Goal: Information Seeking & Learning: Check status

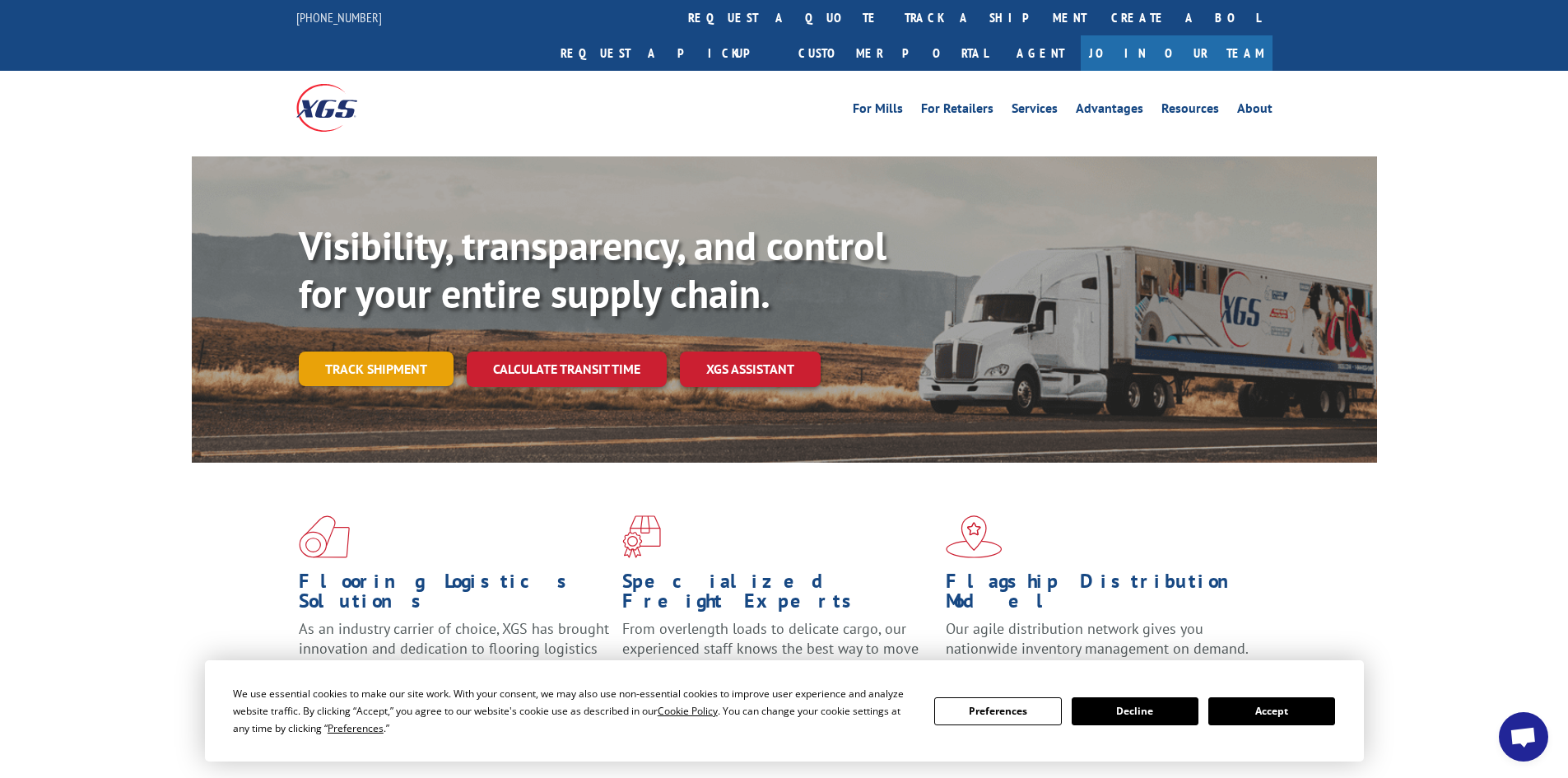
click at [396, 351] on link "Track shipment" at bounding box center [375, 368] width 155 height 34
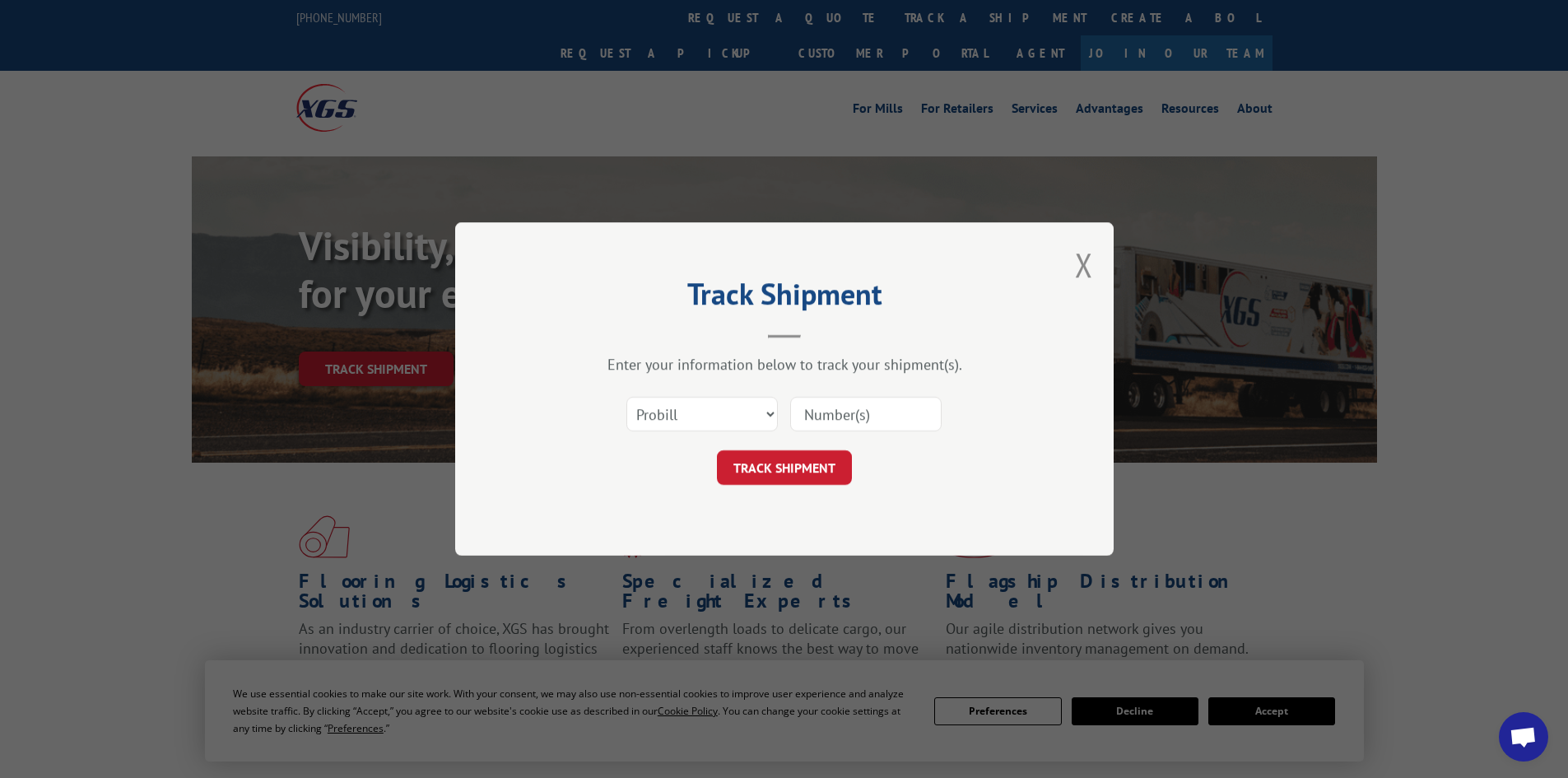
click at [827, 410] on input at bounding box center [865, 414] width 151 height 34
type input "12345792"
click at [780, 460] on button "TRACK SHIPMENT" at bounding box center [784, 467] width 135 height 34
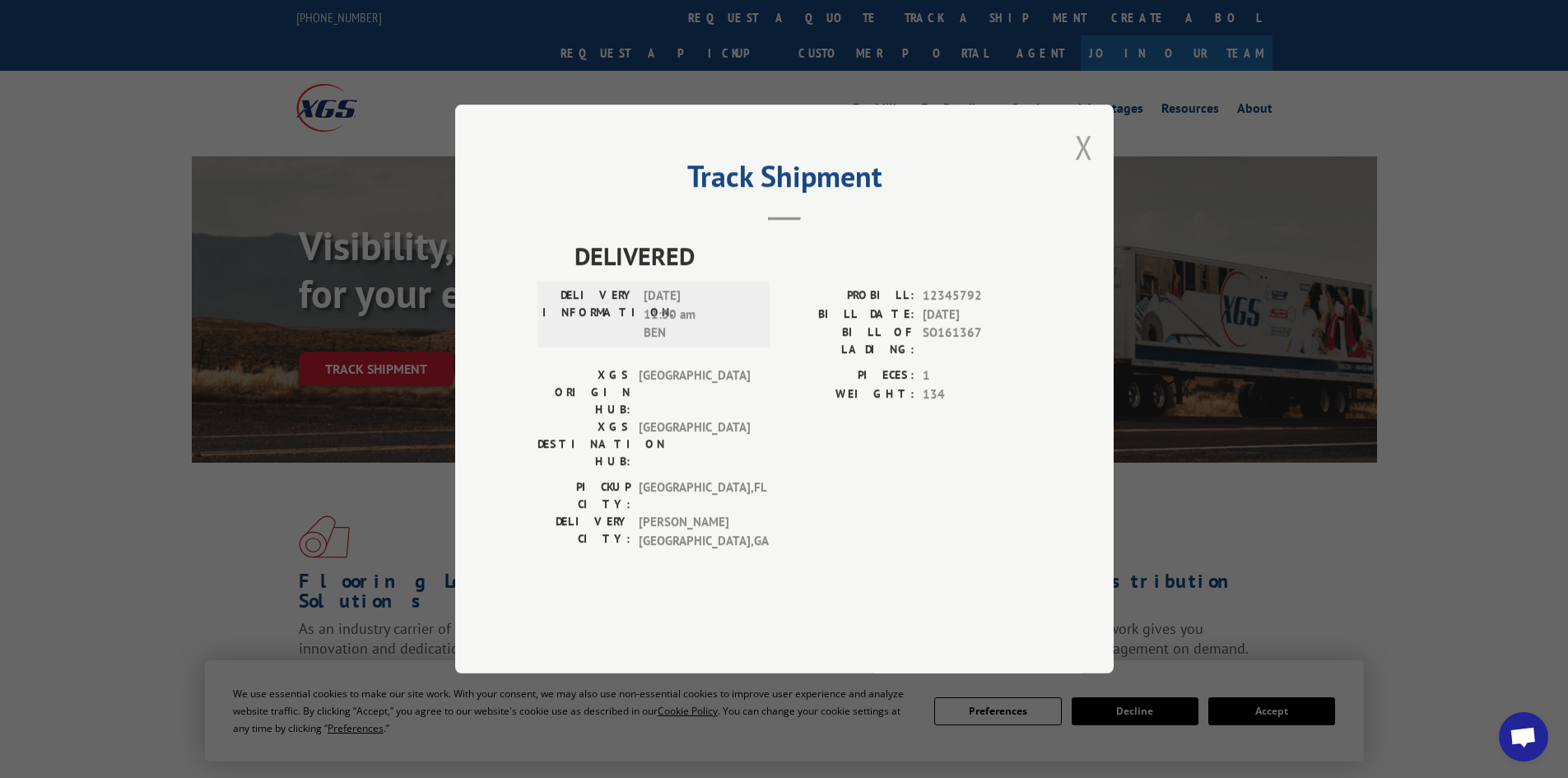
click at [1084, 169] on button "Close modal" at bounding box center [1084, 147] width 19 height 44
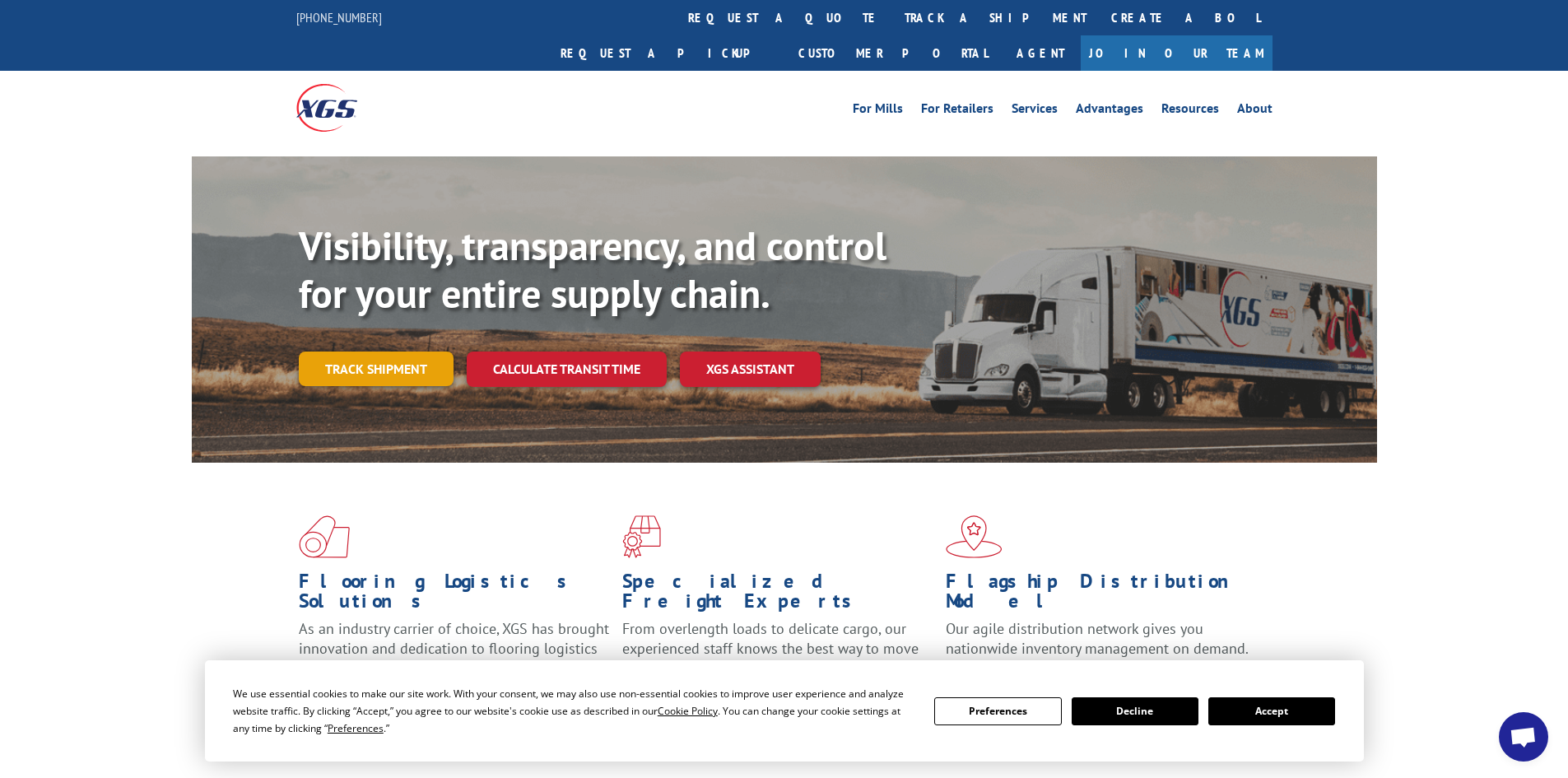
click at [389, 351] on link "Track shipment" at bounding box center [375, 368] width 155 height 34
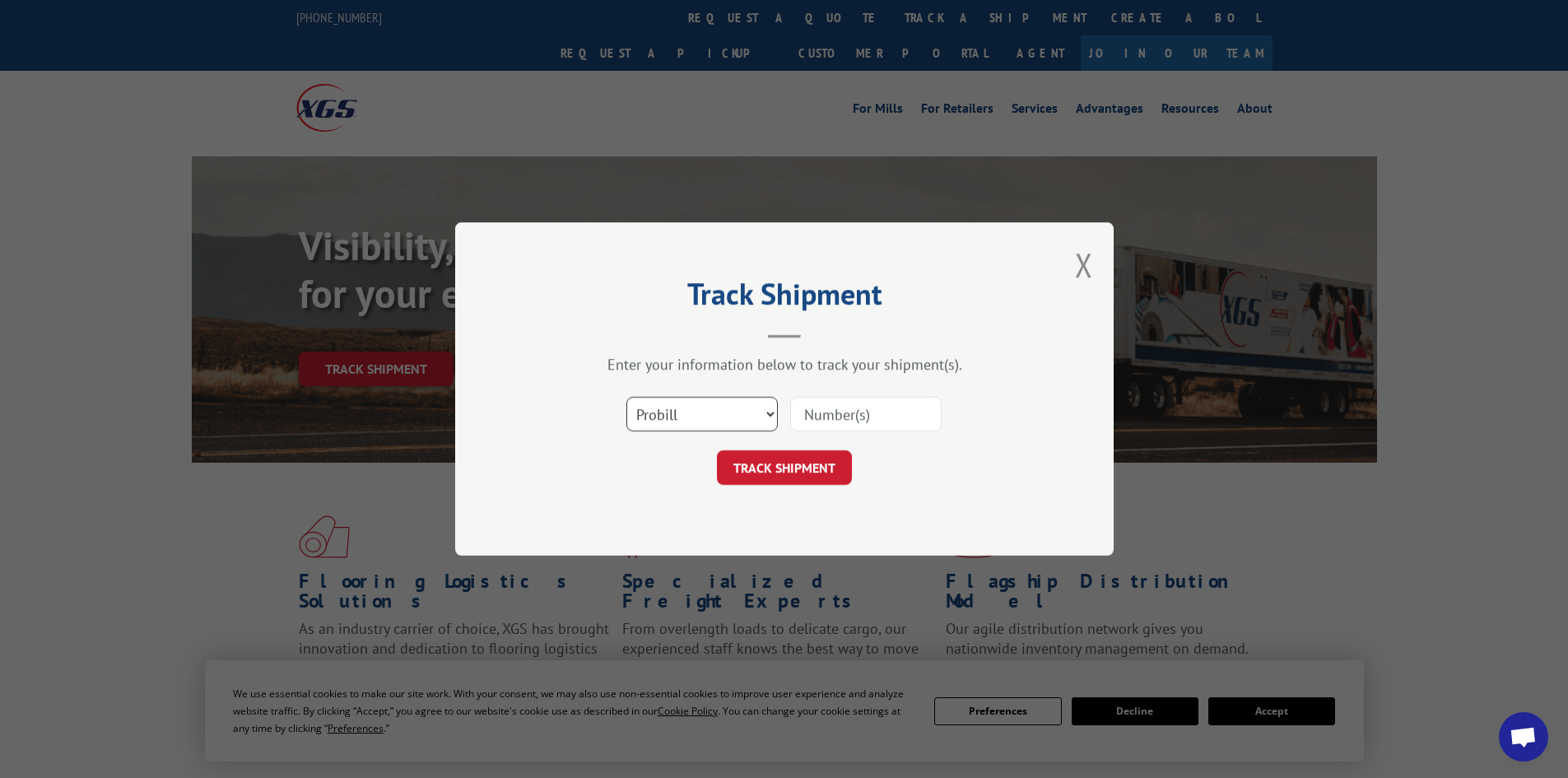
click at [677, 405] on select "Select category... Probill BOL PO" at bounding box center [702, 414] width 151 height 34
select select "bol"
click at [626, 397] on select "Select category... Probill BOL PO" at bounding box center [702, 414] width 151 height 34
click at [855, 408] on input at bounding box center [865, 414] width 151 height 34
type input "6867145"
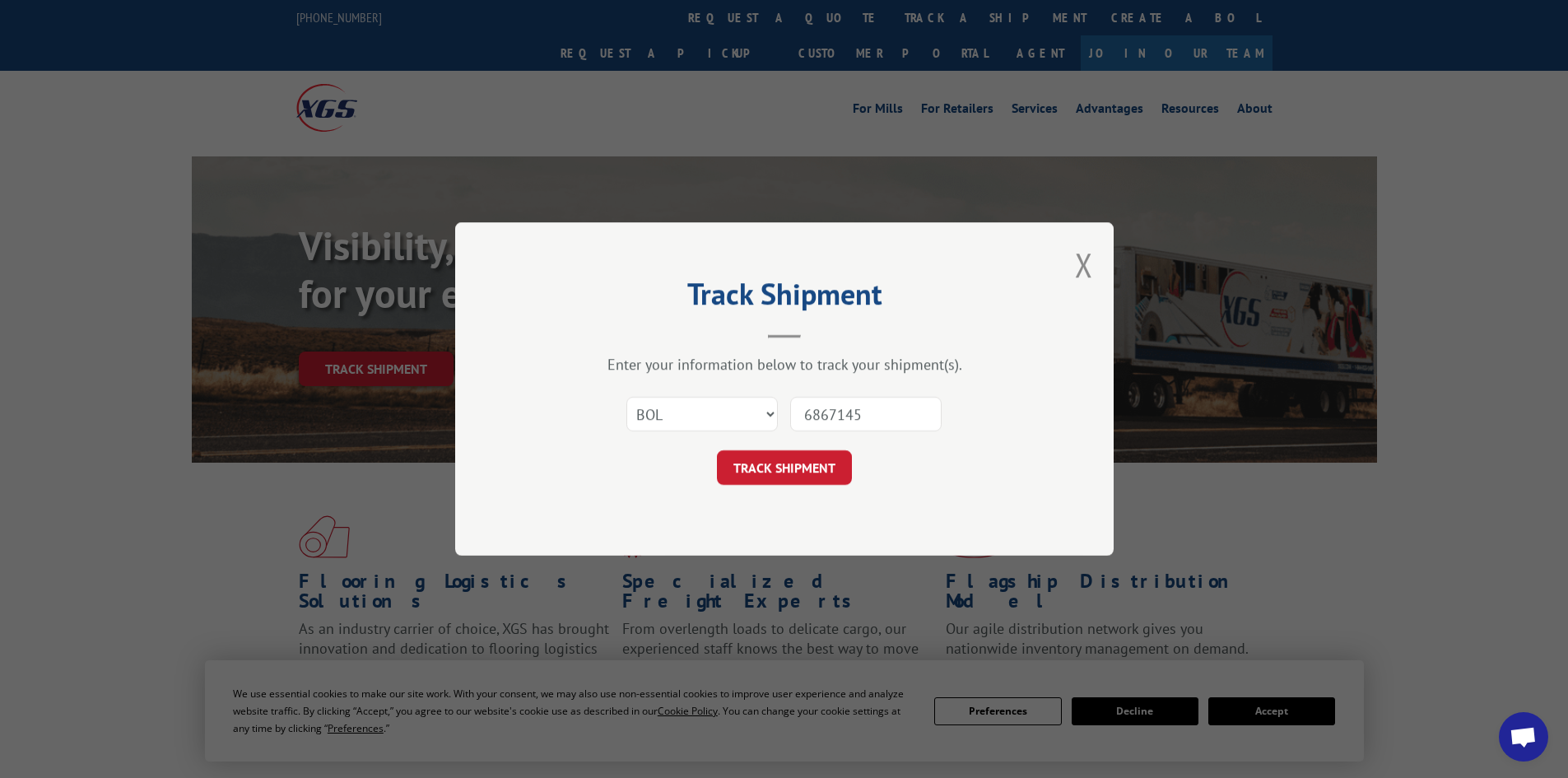
click at [716, 451] on button "TRACK SHIPMENT" at bounding box center [784, 467] width 135 height 34
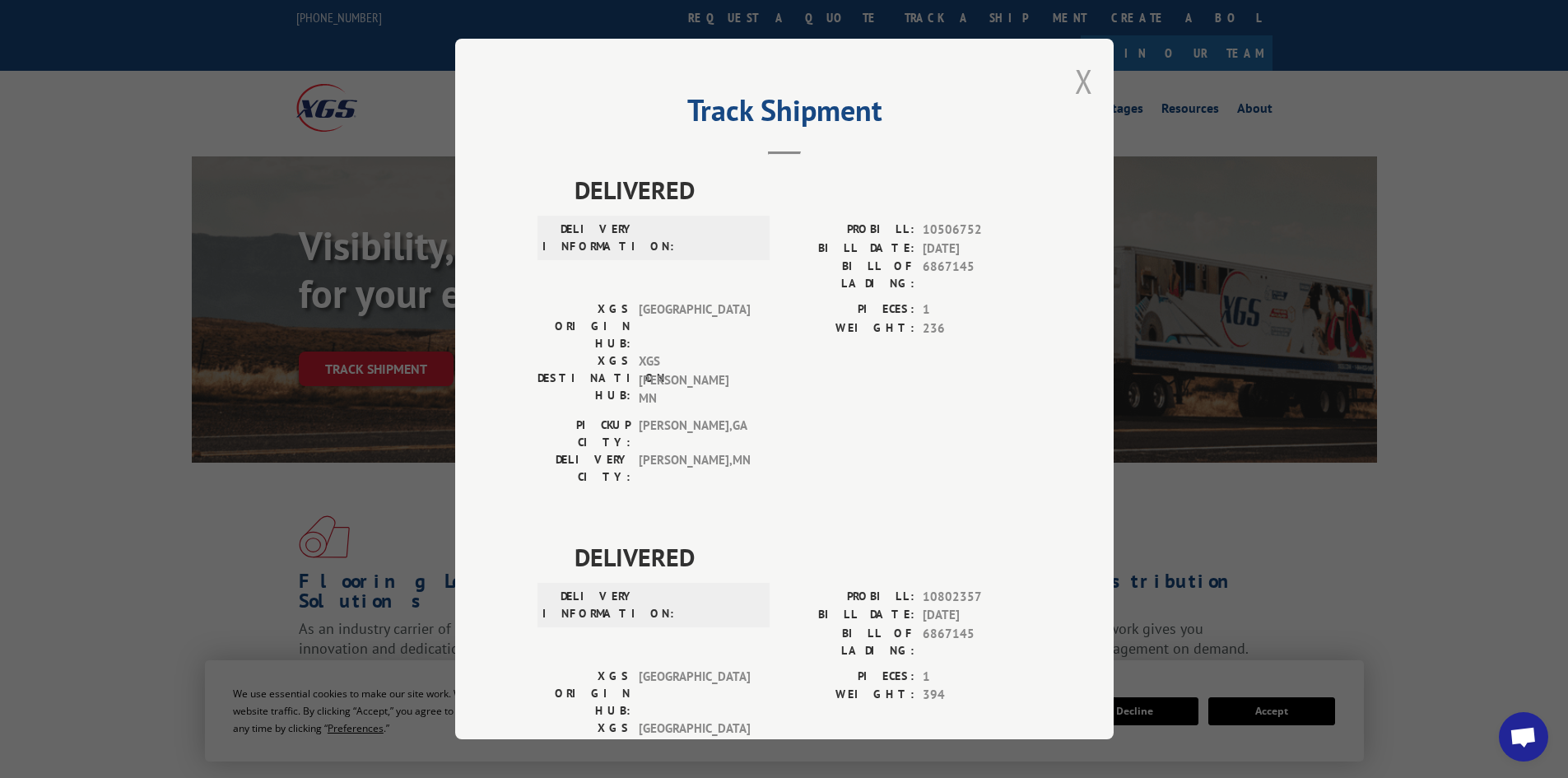
click at [1077, 77] on button "Close modal" at bounding box center [1084, 81] width 19 height 44
